Goal: Information Seeking & Learning: Learn about a topic

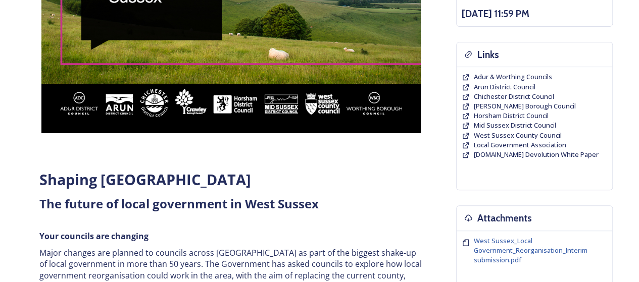
scroll to position [455, 0]
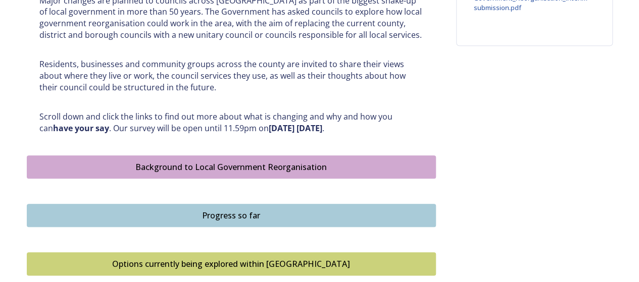
click at [255, 168] on div "Background to Local Government Reorganisation" at bounding box center [231, 167] width 398 height 12
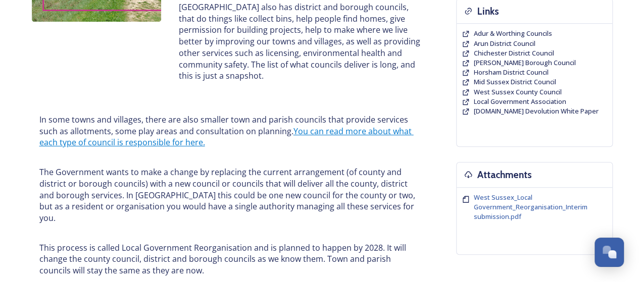
scroll to position [303, 0]
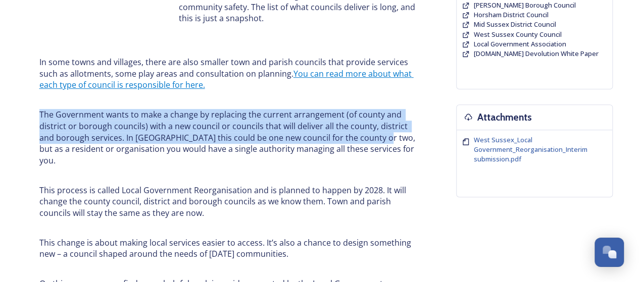
drag, startPoint x: 41, startPoint y: 112, endPoint x: 361, endPoint y: 140, distance: 320.9
click at [361, 140] on p "The Government wants to make a change by replacing the current arrangement (of …" at bounding box center [231, 138] width 384 height 58
drag, startPoint x: 180, startPoint y: 201, endPoint x: 37, endPoint y: 115, distance: 166.3
click at [37, 115] on div "In some towns and villages, there are also smaller town and parish councils tha…" at bounding box center [231, 179] width 399 height 257
copy div "The Government wants to make a change by replacing the current arrangement (of …"
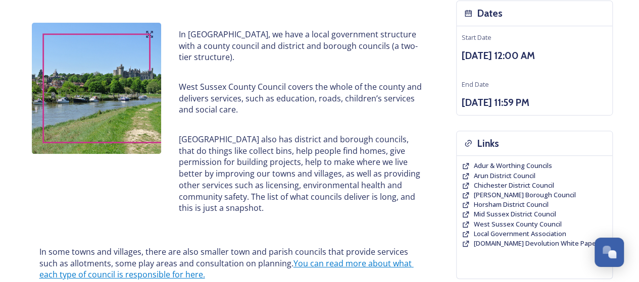
scroll to position [51, 0]
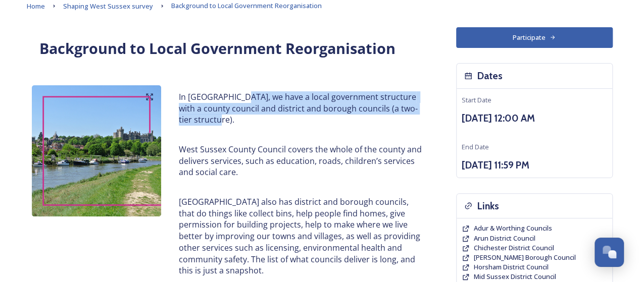
drag, startPoint x: 201, startPoint y: 111, endPoint x: 239, endPoint y: 98, distance: 39.8
click at [239, 98] on p "In [GEOGRAPHIC_DATA], we have a local government structure with a county counci…" at bounding box center [301, 108] width 244 height 34
drag, startPoint x: 239, startPoint y: 98, endPoint x: 220, endPoint y: 114, distance: 24.8
click at [203, 109] on p "In [GEOGRAPHIC_DATA], we have a local government structure with a county counci…" at bounding box center [301, 108] width 244 height 34
click at [203, 107] on p "In [GEOGRAPHIC_DATA], we have a local government structure with a county counci…" at bounding box center [301, 108] width 244 height 34
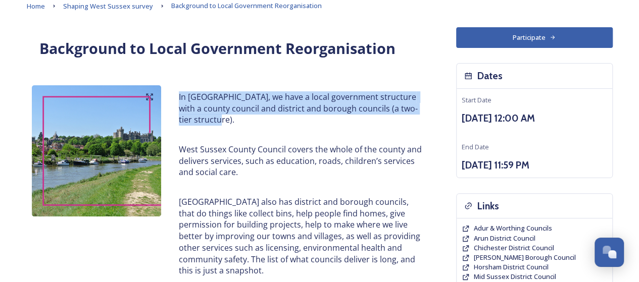
drag, startPoint x: 240, startPoint y: 119, endPoint x: 171, endPoint y: 95, distance: 73.0
click at [171, 95] on div "In [GEOGRAPHIC_DATA], we have a local government structure with a county counci…" at bounding box center [300, 183] width 259 height 197
copy p "In [GEOGRAPHIC_DATA], we have a local government structure with a county counci…"
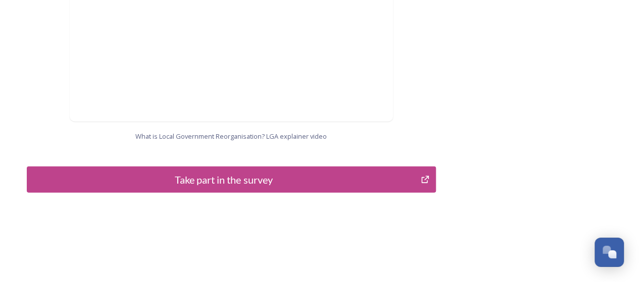
scroll to position [1149, 0]
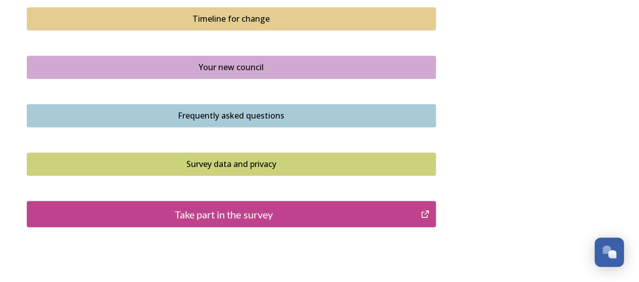
scroll to position [802, 0]
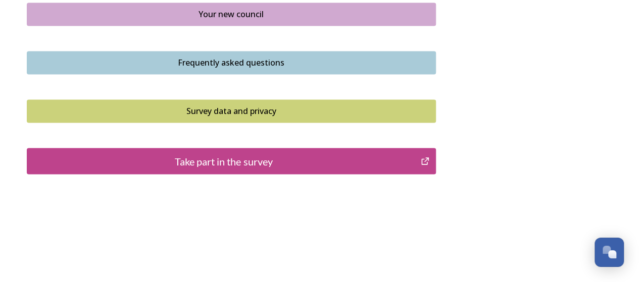
click at [258, 57] on div "Frequently asked questions" at bounding box center [231, 63] width 398 height 12
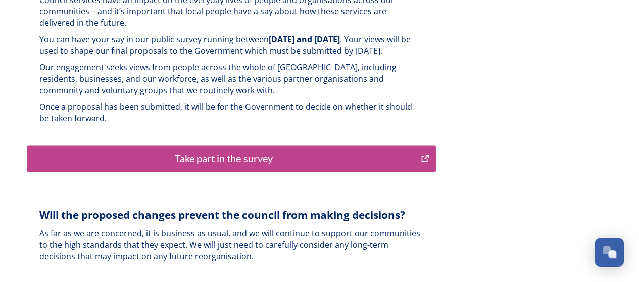
scroll to position [2576, 0]
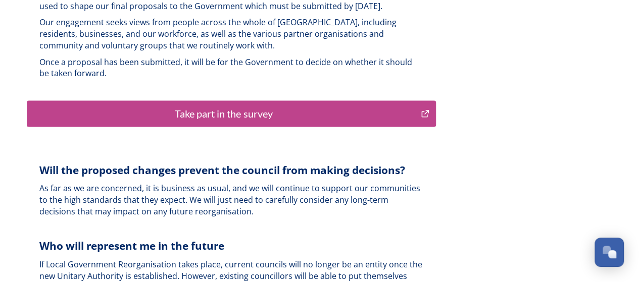
click at [159, 183] on span "As far as we are concerned, it is business as usual, and we will continue to su…" at bounding box center [230, 200] width 383 height 34
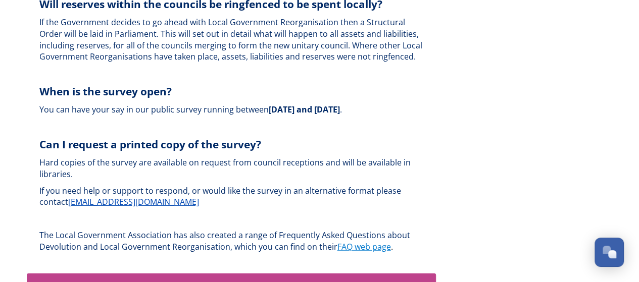
scroll to position [3144, 0]
